Goal: Find specific page/section: Find specific page/section

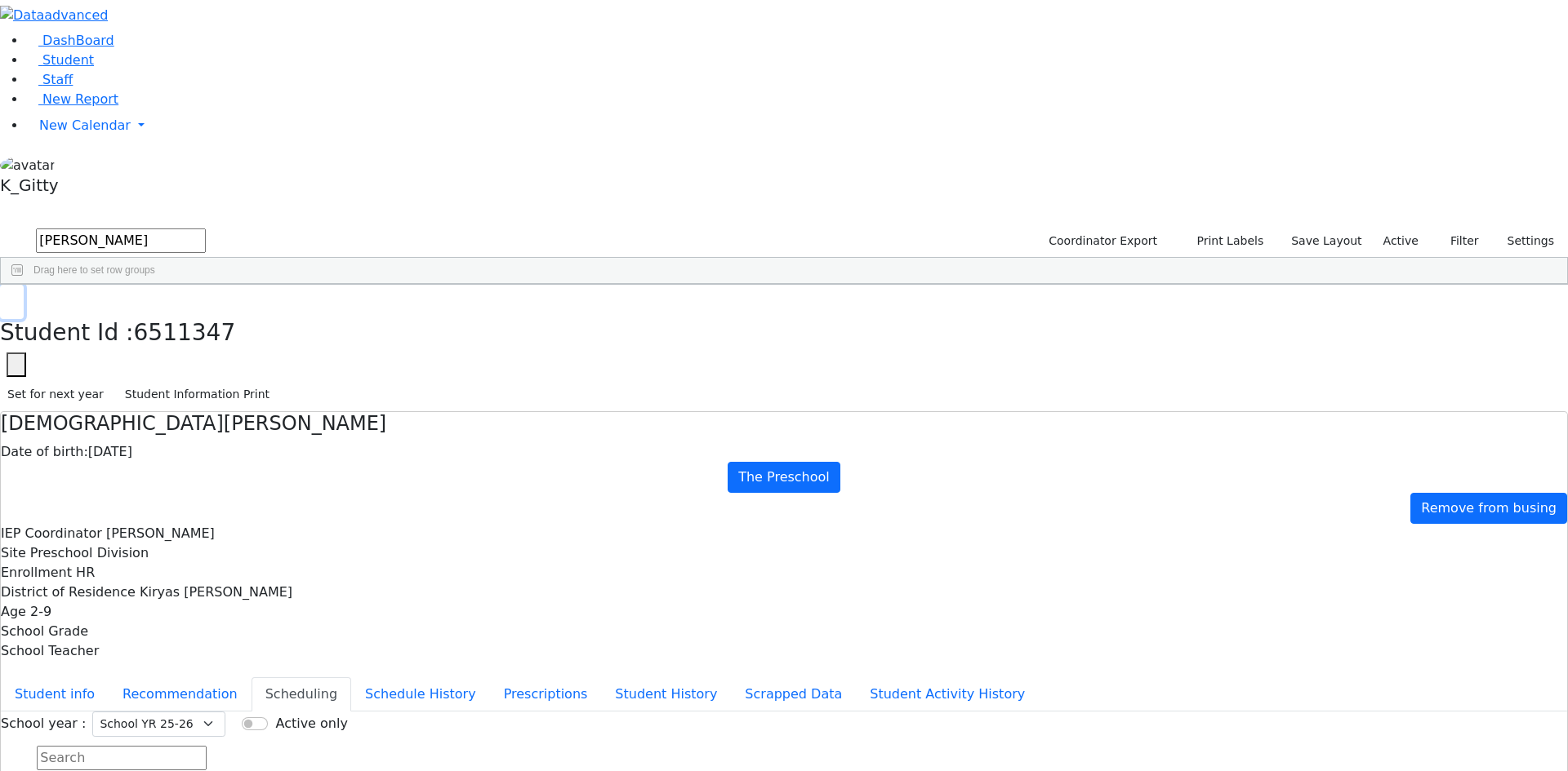
click at [23, 285] on button "button" at bounding box center [12, 302] width 23 height 34
drag, startPoint x: 303, startPoint y: 63, endPoint x: 184, endPoint y: 65, distance: 119.0
click at [184, 65] on div "DashBoard Student Staff New Report New Calendar Calendar K_Gitty" at bounding box center [784, 454] width 1568 height 908
click at [0, 226] on button "submit" at bounding box center [16, 241] width 32 height 31
drag, startPoint x: 322, startPoint y: 66, endPoint x: 179, endPoint y: 59, distance: 143.2
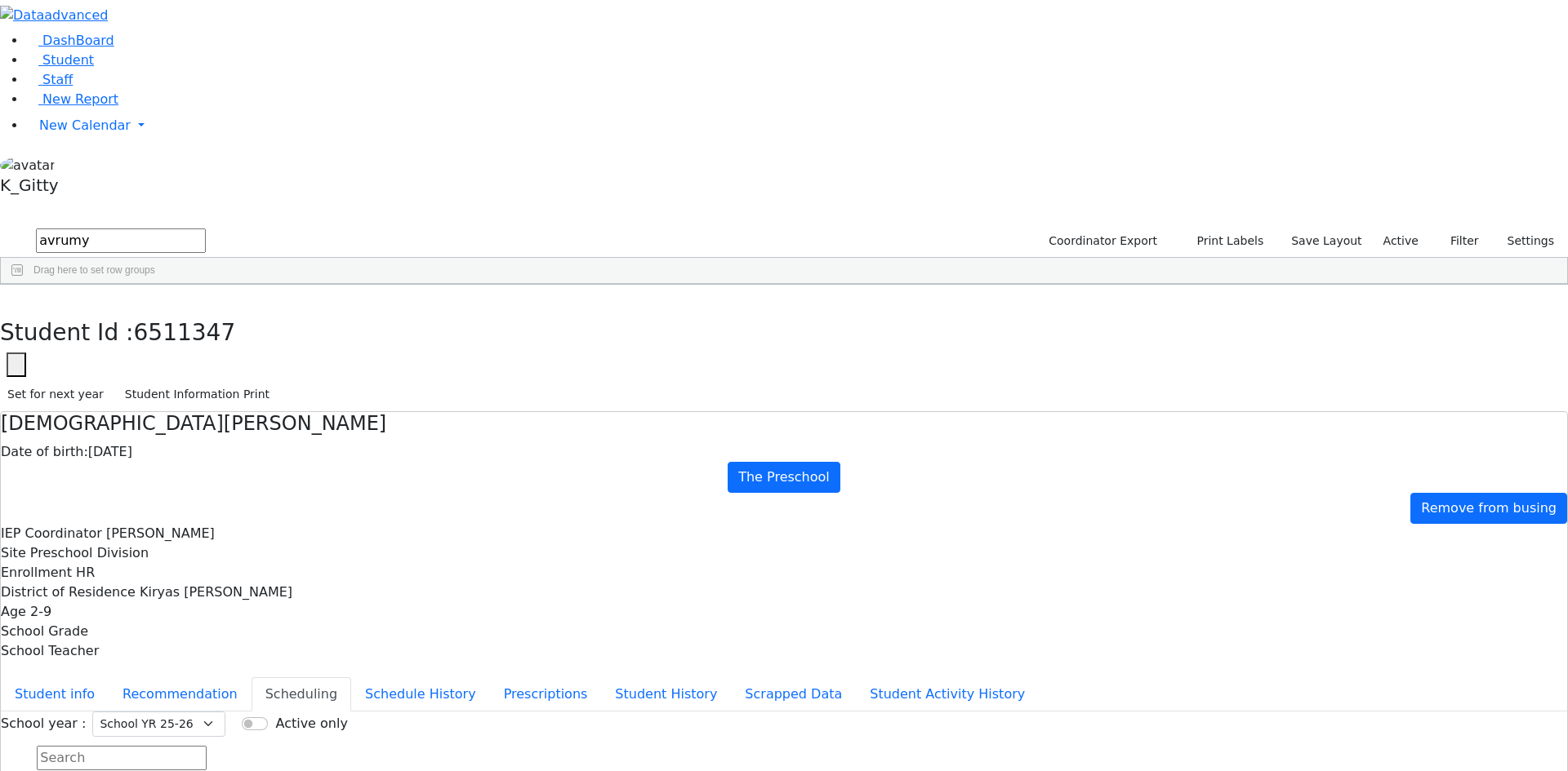
click at [180, 59] on div "DashBoard Student Staff New Report New Calendar Calendar K_Gitty" at bounding box center [784, 454] width 1568 height 908
type input "ros"
click at [208, 703] on div "[PERSON_NAME]" at bounding box center [156, 713] width 103 height 23
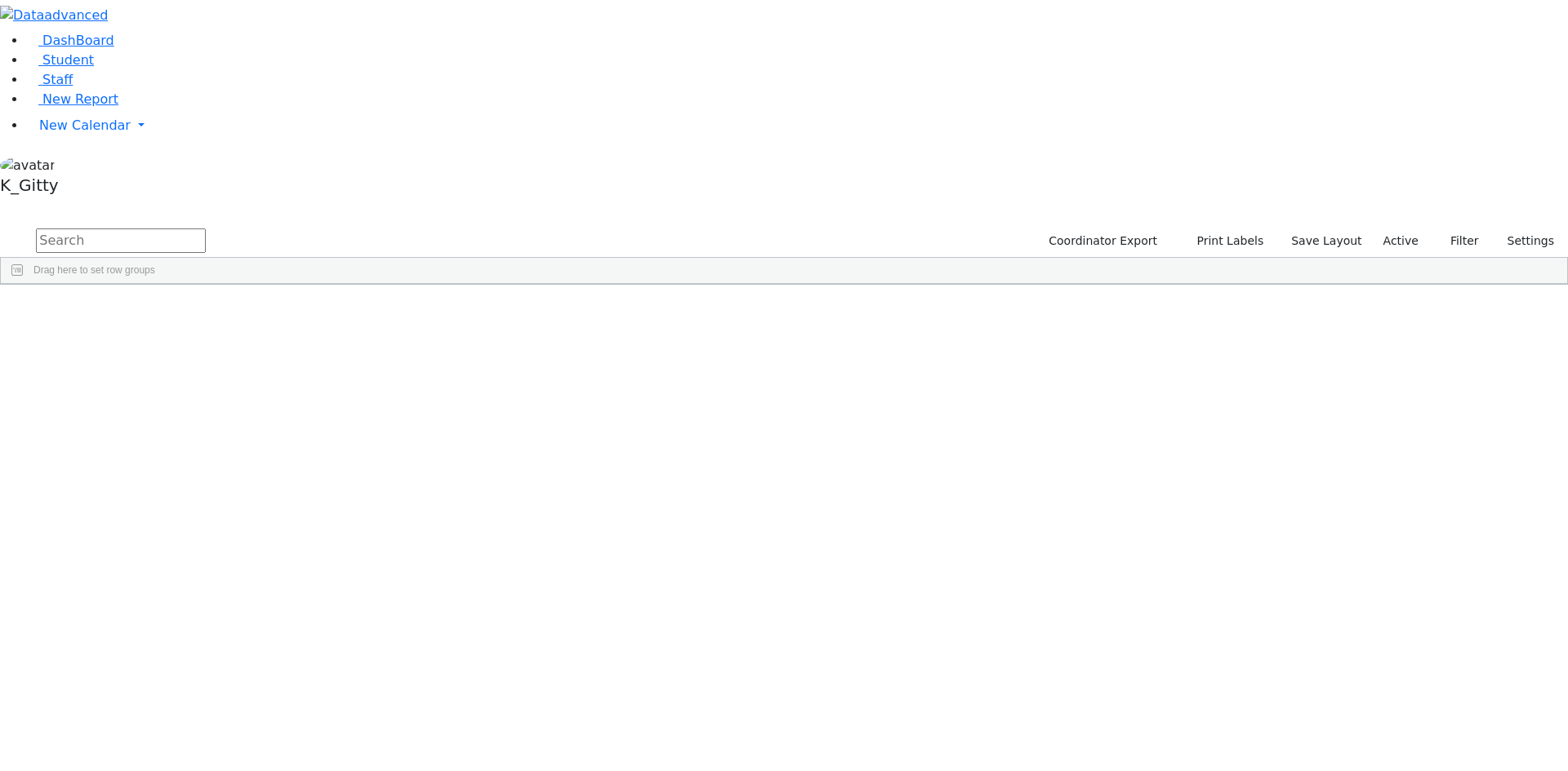
click at [206, 229] on input "text" at bounding box center [120, 241] width 170 height 24
type input "rosen"
click at [311, 608] on div "[PERSON_NAME]" at bounding box center [259, 619] width 103 height 23
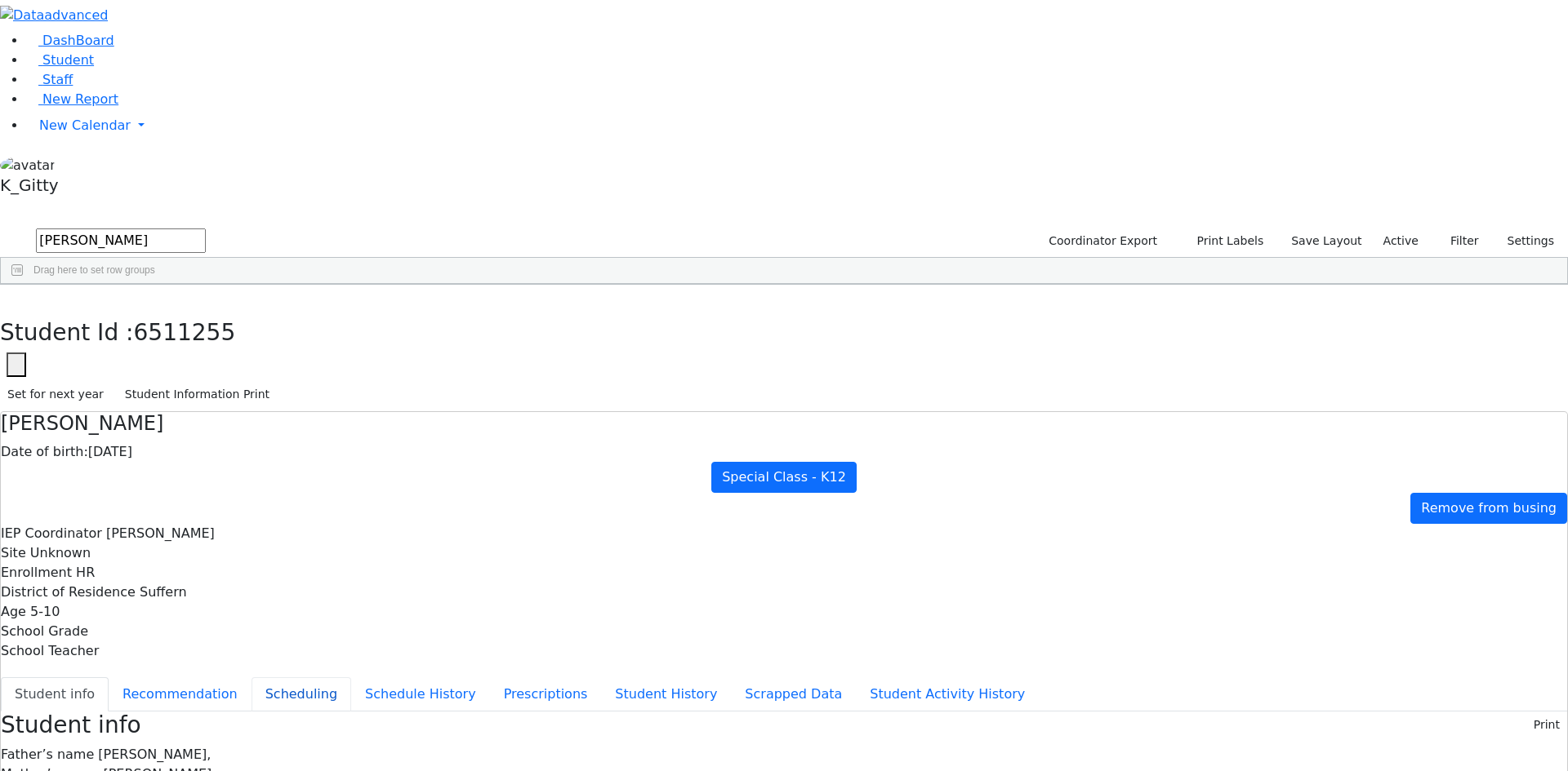
click at [351, 677] on button "Scheduling" at bounding box center [301, 694] width 99 height 34
